Goal: Task Accomplishment & Management: Use online tool/utility

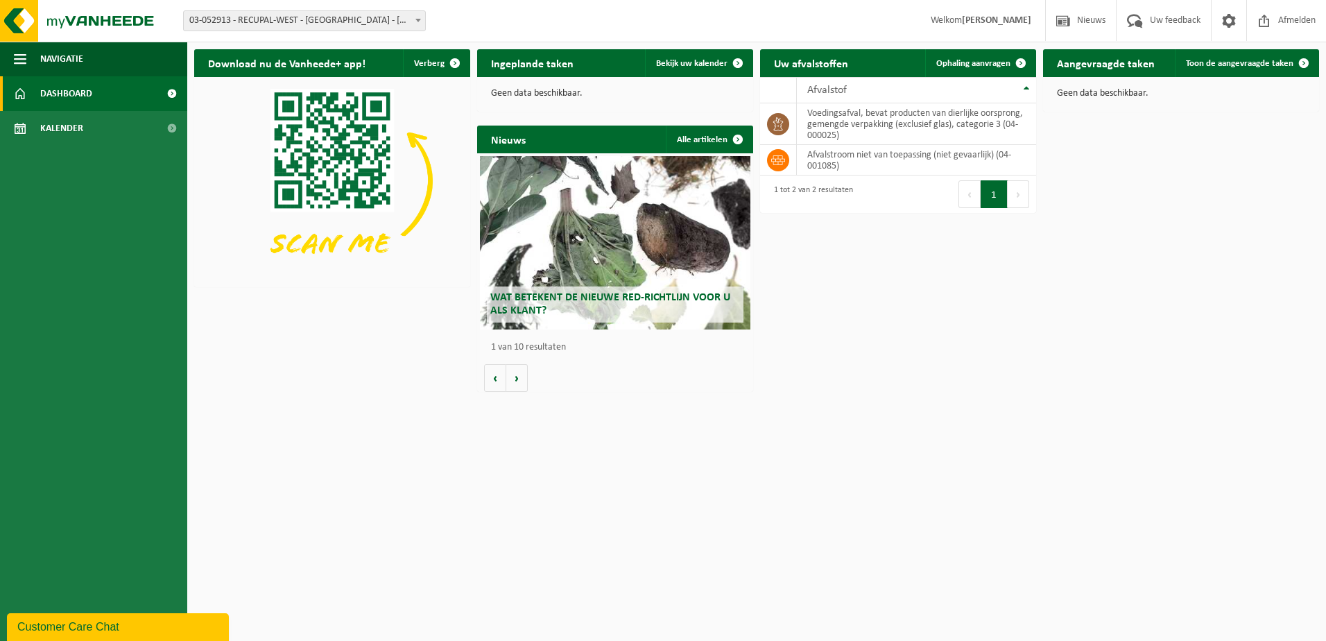
click at [346, 25] on span "03-052913 - RECUPAL-WEST - [GEOGRAPHIC_DATA] - [GEOGRAPHIC_DATA]" at bounding box center [304, 20] width 241 height 19
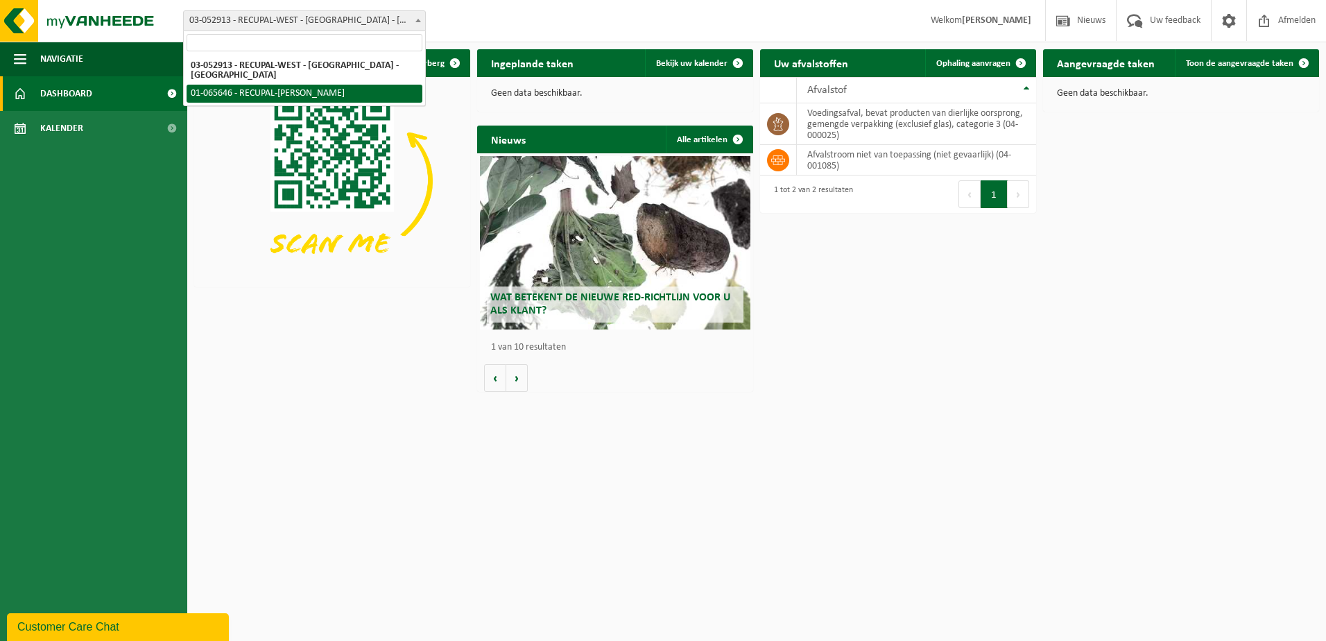
select select "31393"
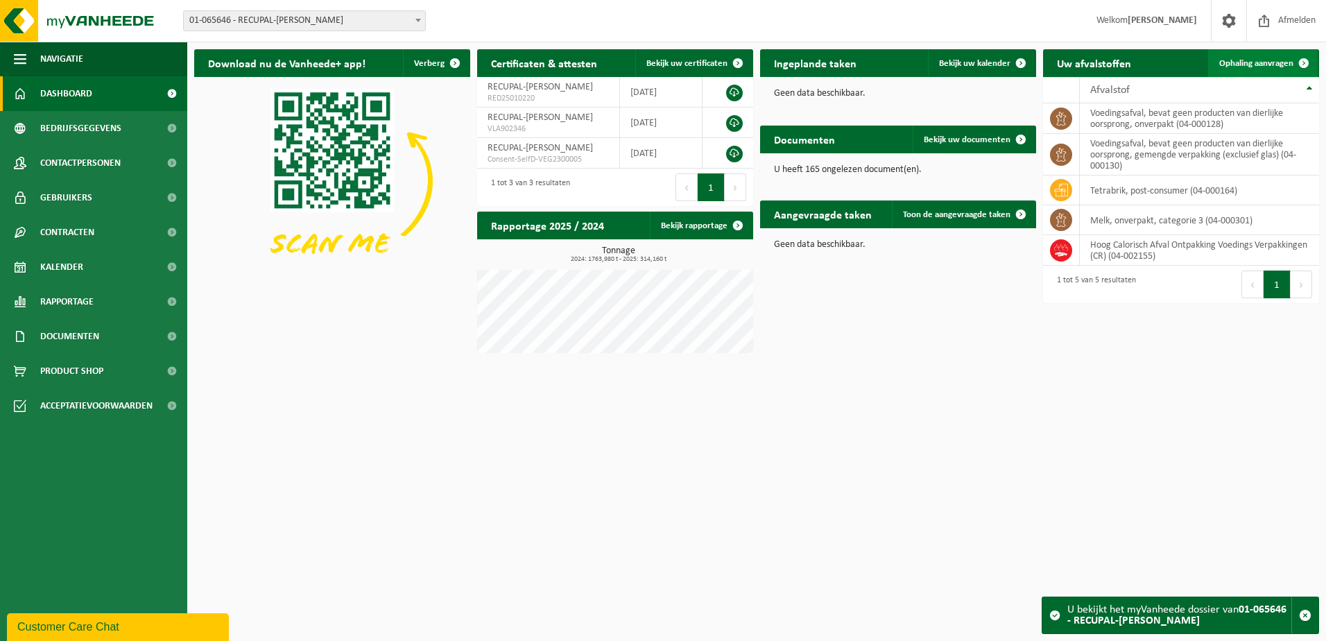
click at [1286, 66] on span "Ophaling aanvragen" at bounding box center [1256, 63] width 74 height 9
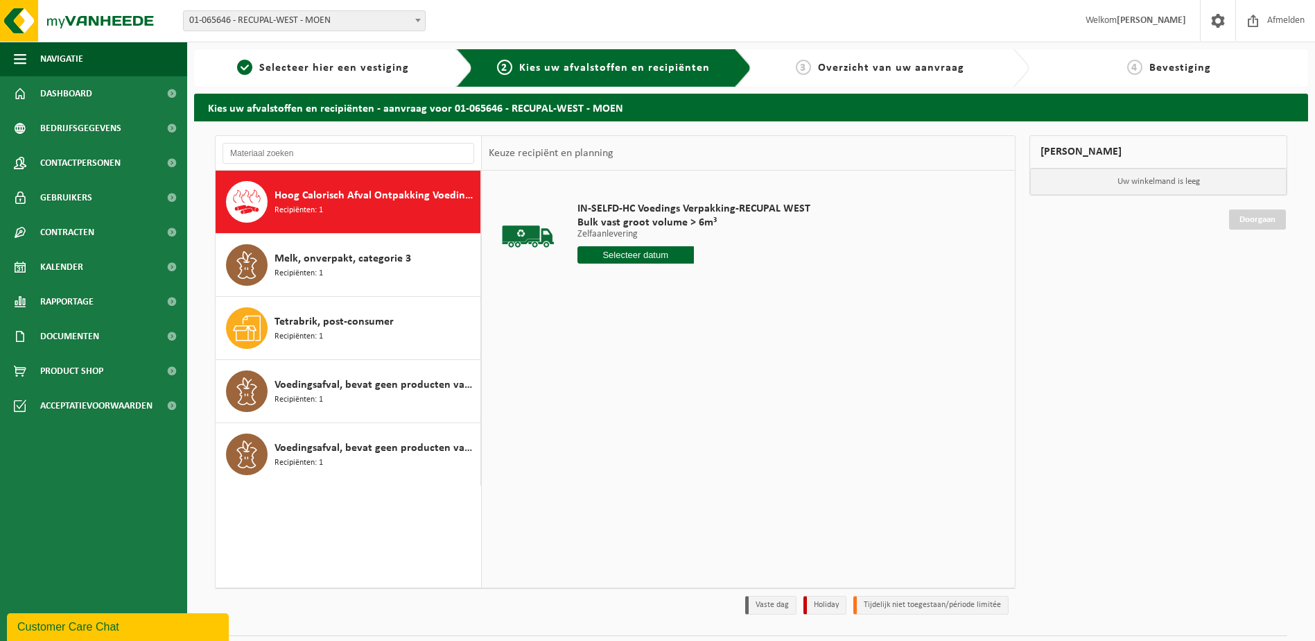
click at [670, 252] on input "text" at bounding box center [636, 254] width 116 height 17
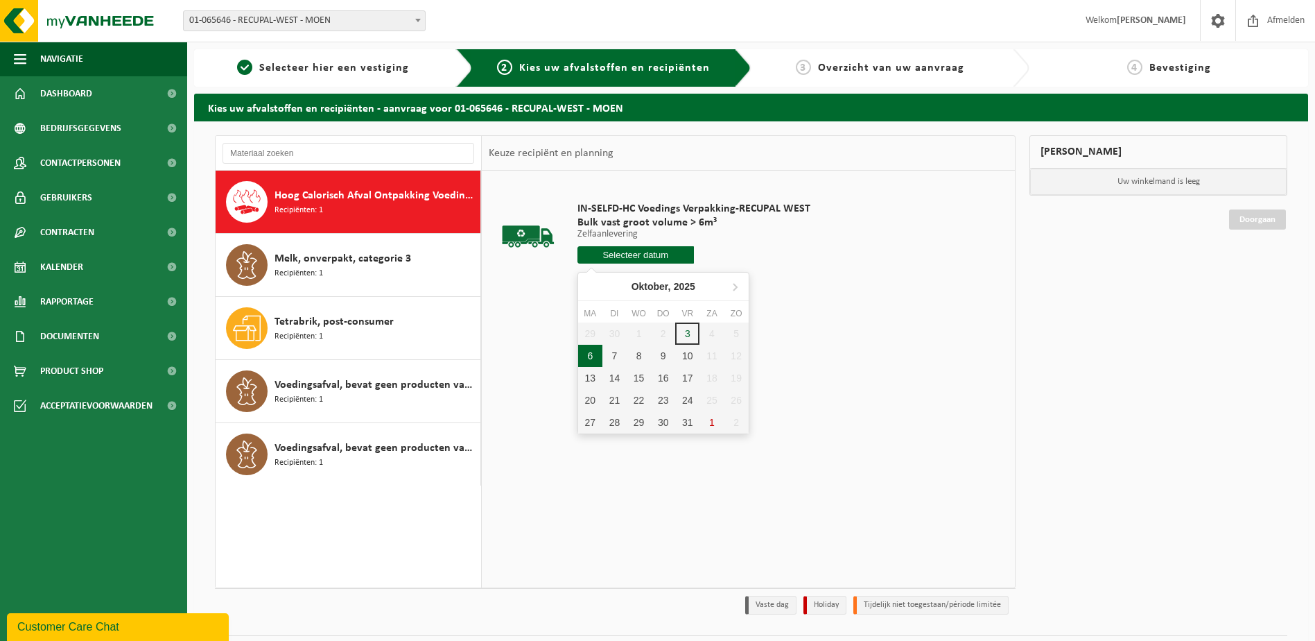
click at [594, 355] on div "6" at bounding box center [590, 356] width 24 height 22
type input "Van [DATE]"
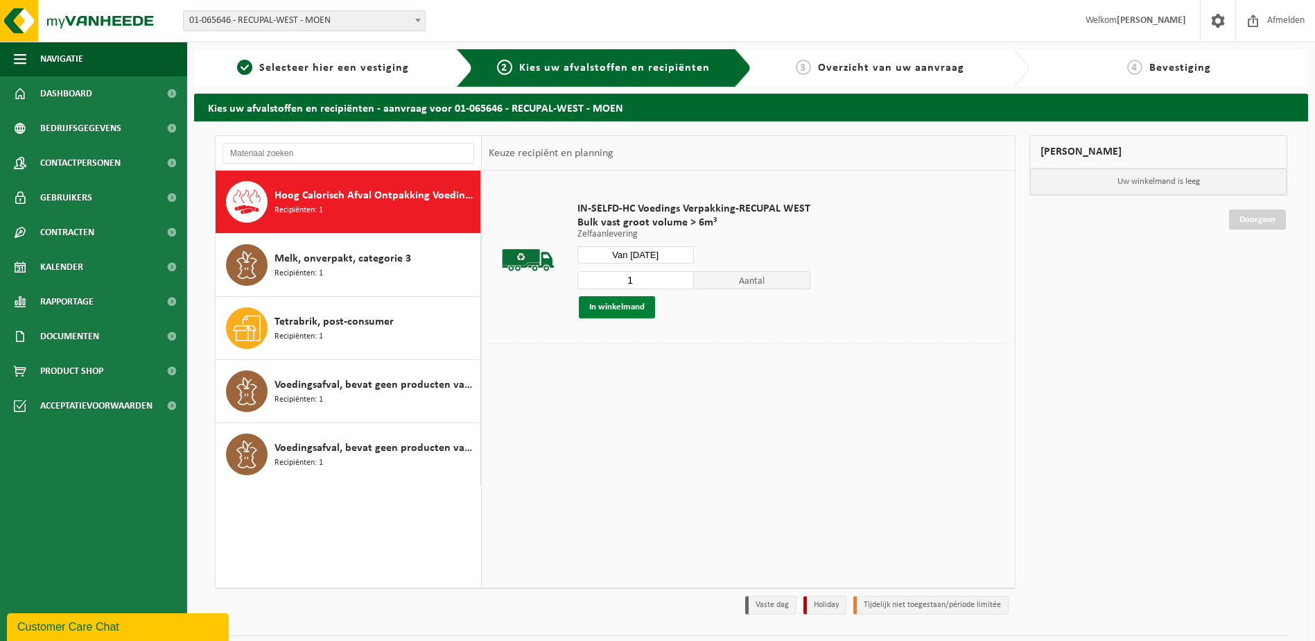
click at [620, 308] on button "In winkelmand" at bounding box center [617, 307] width 76 height 22
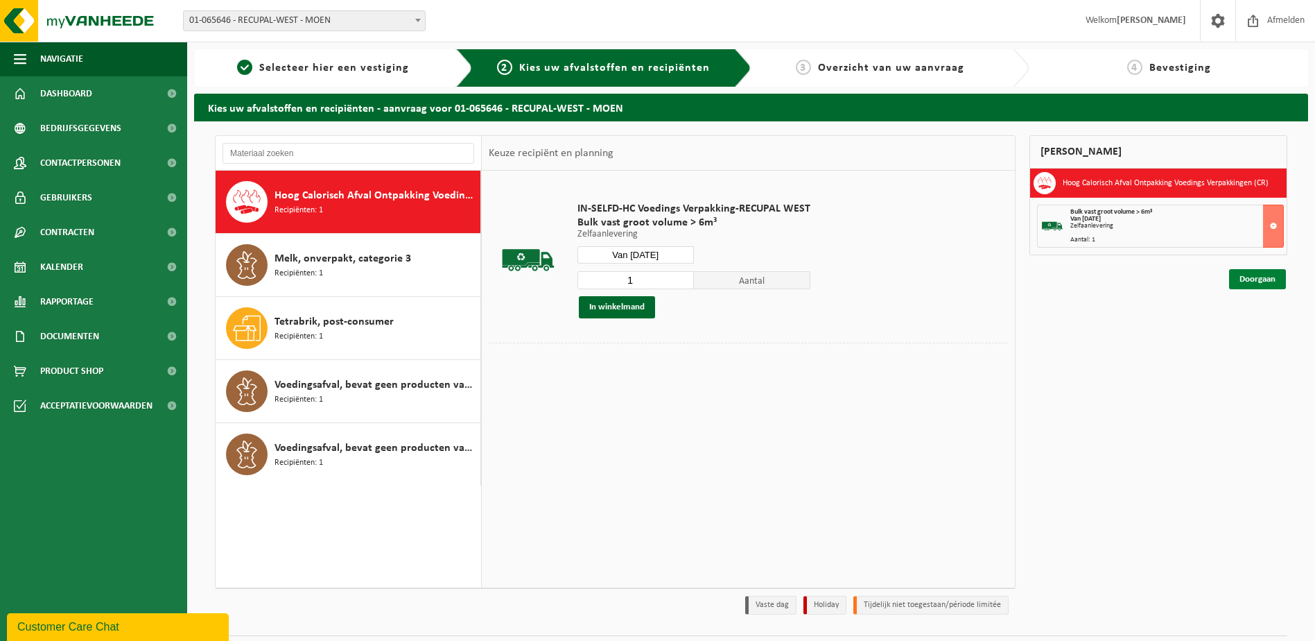
click at [1263, 282] on link "Doorgaan" at bounding box center [1257, 279] width 57 height 20
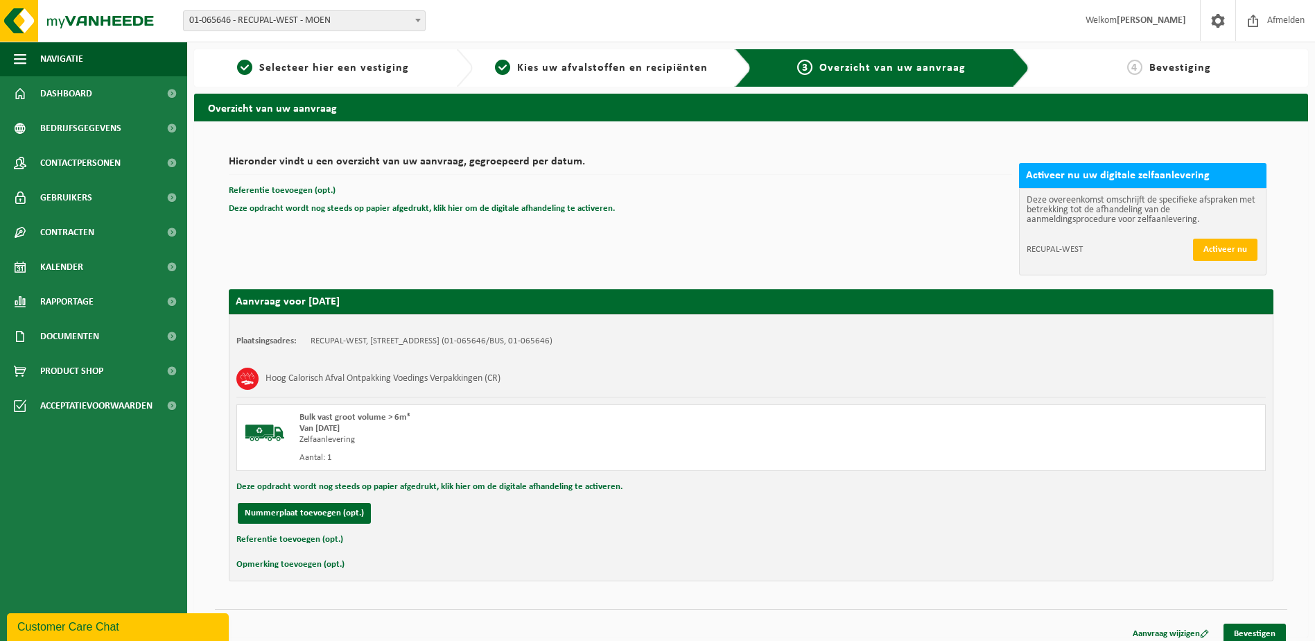
scroll to position [10, 0]
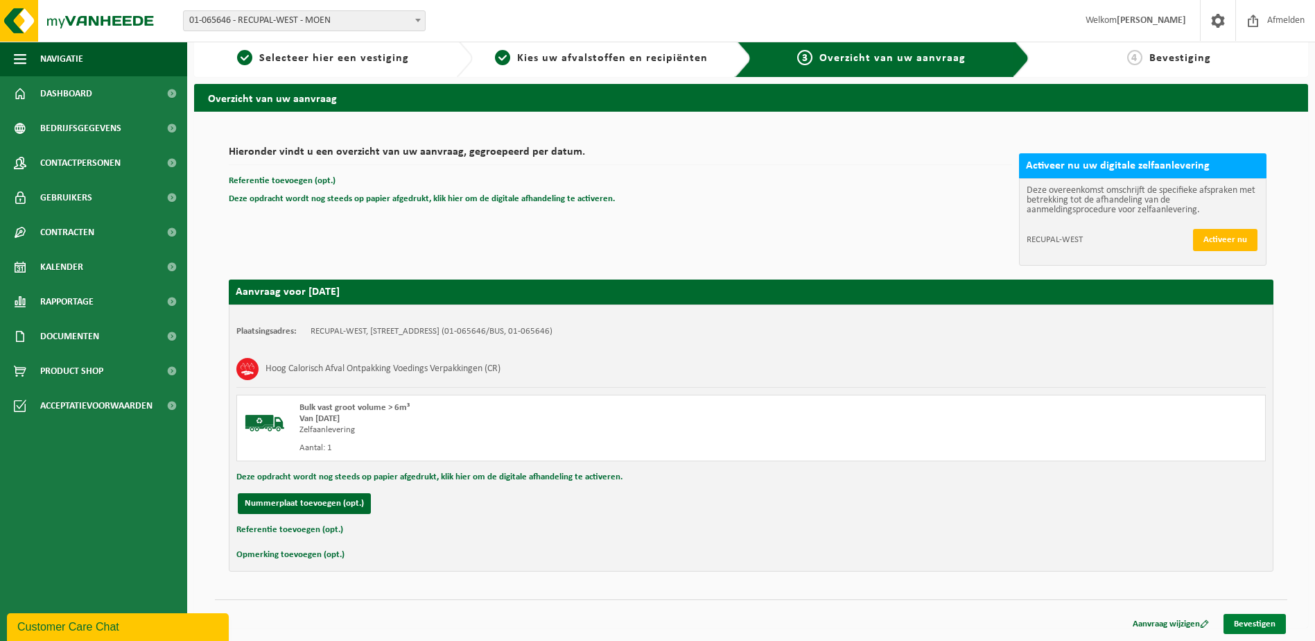
click at [1263, 622] on link "Bevestigen" at bounding box center [1255, 624] width 62 height 20
